Goal: Task Accomplishment & Management: Manage account settings

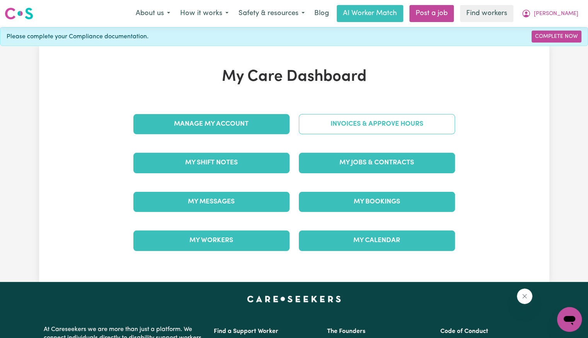
click at [360, 123] on link "Invoices & Approve Hours" at bounding box center [377, 124] width 156 height 20
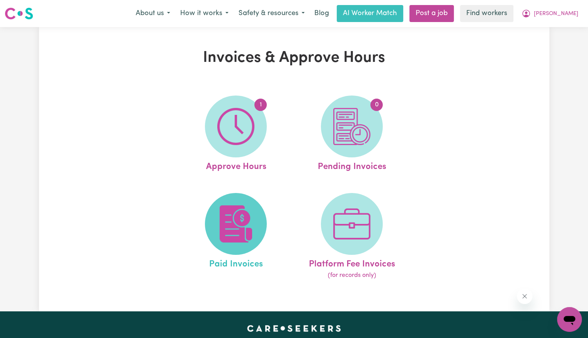
click at [226, 205] on span at bounding box center [236, 224] width 62 height 62
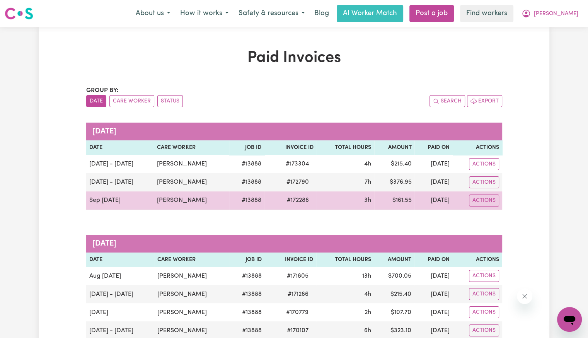
click at [287, 202] on span "# 172286" at bounding box center [297, 200] width 31 height 9
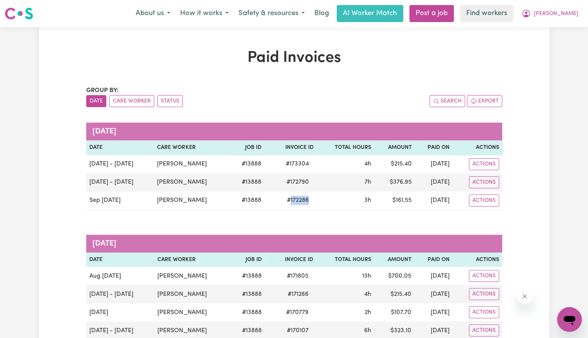
copy span "172286"
drag, startPoint x: 564, startPoint y: 22, endPoint x: 560, endPoint y: 36, distance: 13.9
click at [564, 22] on nav "Menu About us How it works Safety & resources Blog AI Worker Match Post a job F…" at bounding box center [294, 13] width 588 height 27
drag, startPoint x: 561, startPoint y: 15, endPoint x: 560, endPoint y: 20, distance: 5.7
click at [561, 17] on span "[PERSON_NAME]" at bounding box center [556, 14] width 44 height 9
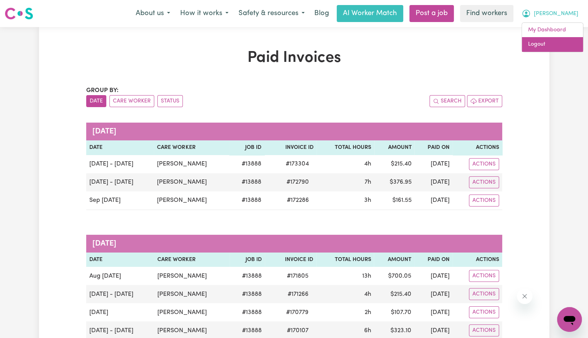
click at [549, 48] on link "Logout" at bounding box center [552, 44] width 61 height 15
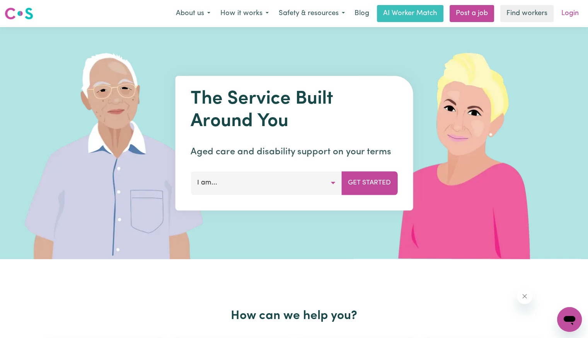
click at [567, 11] on link "Login" at bounding box center [569, 13] width 27 height 17
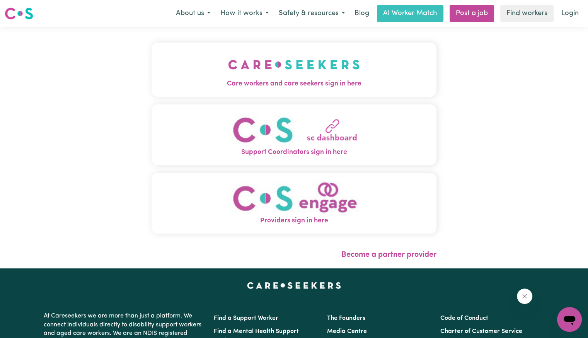
drag, startPoint x: 232, startPoint y: 75, endPoint x: 230, endPoint y: 99, distance: 23.7
click at [232, 76] on img "Care workers and care seekers sign in here" at bounding box center [294, 64] width 132 height 29
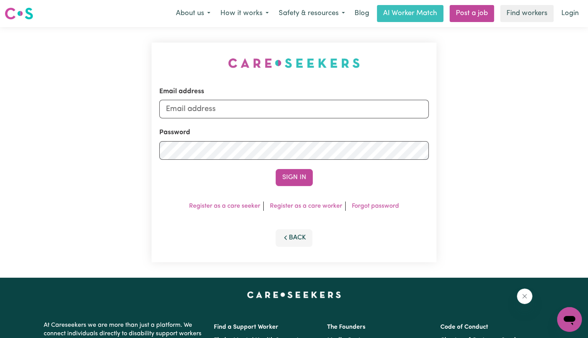
click at [250, 119] on form "Email address Password Sign In" at bounding box center [293, 136] width 269 height 99
click at [248, 112] on input "Email address" at bounding box center [293, 109] width 269 height 19
drag, startPoint x: 208, startPoint y: 106, endPoint x: 243, endPoint y: 110, distance: 35.4
click at [243, 110] on input "[EMAIL_ADDRESS][DOMAIN_NAME]" at bounding box center [293, 109] width 269 height 19
paste input "[PERSON_NAME]"
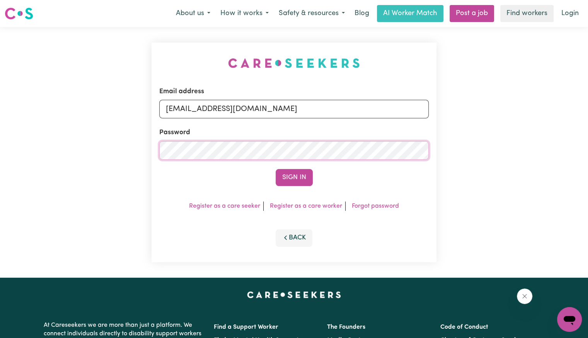
click at [276, 169] on button "Sign In" at bounding box center [294, 177] width 37 height 17
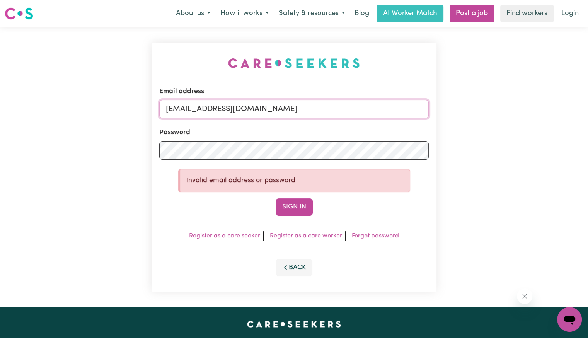
click at [275, 109] on input "[EMAIL_ADDRESS][DOMAIN_NAME]" at bounding box center [293, 109] width 269 height 19
type input "[EMAIL_ADDRESS][DOMAIN_NAME]"
click at [276, 198] on button "Sign In" at bounding box center [294, 206] width 37 height 17
